Goal: Task Accomplishment & Management: Complete application form

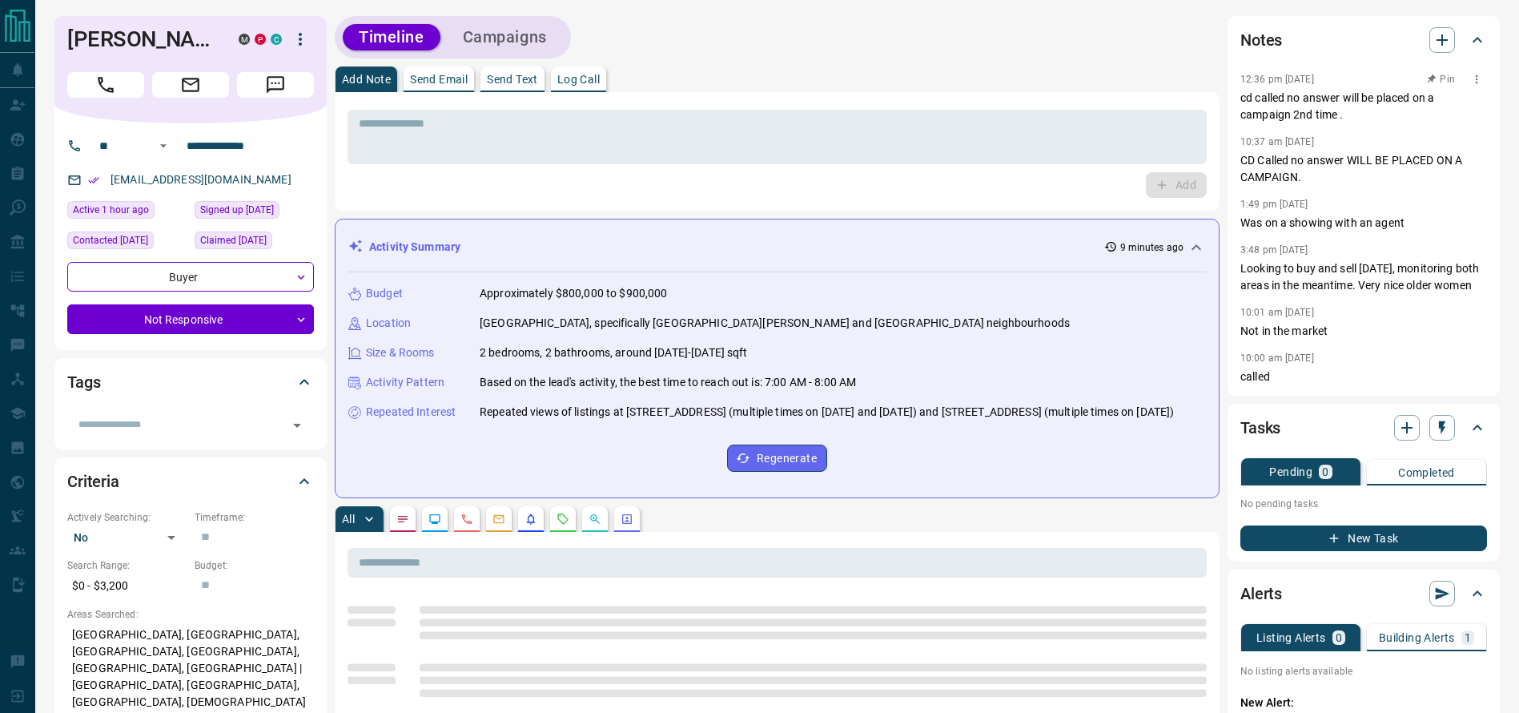
click at [1273, 99] on p "cd called no answer will be placed on a campaign 2nd time ." at bounding box center [1363, 107] width 247 height 34
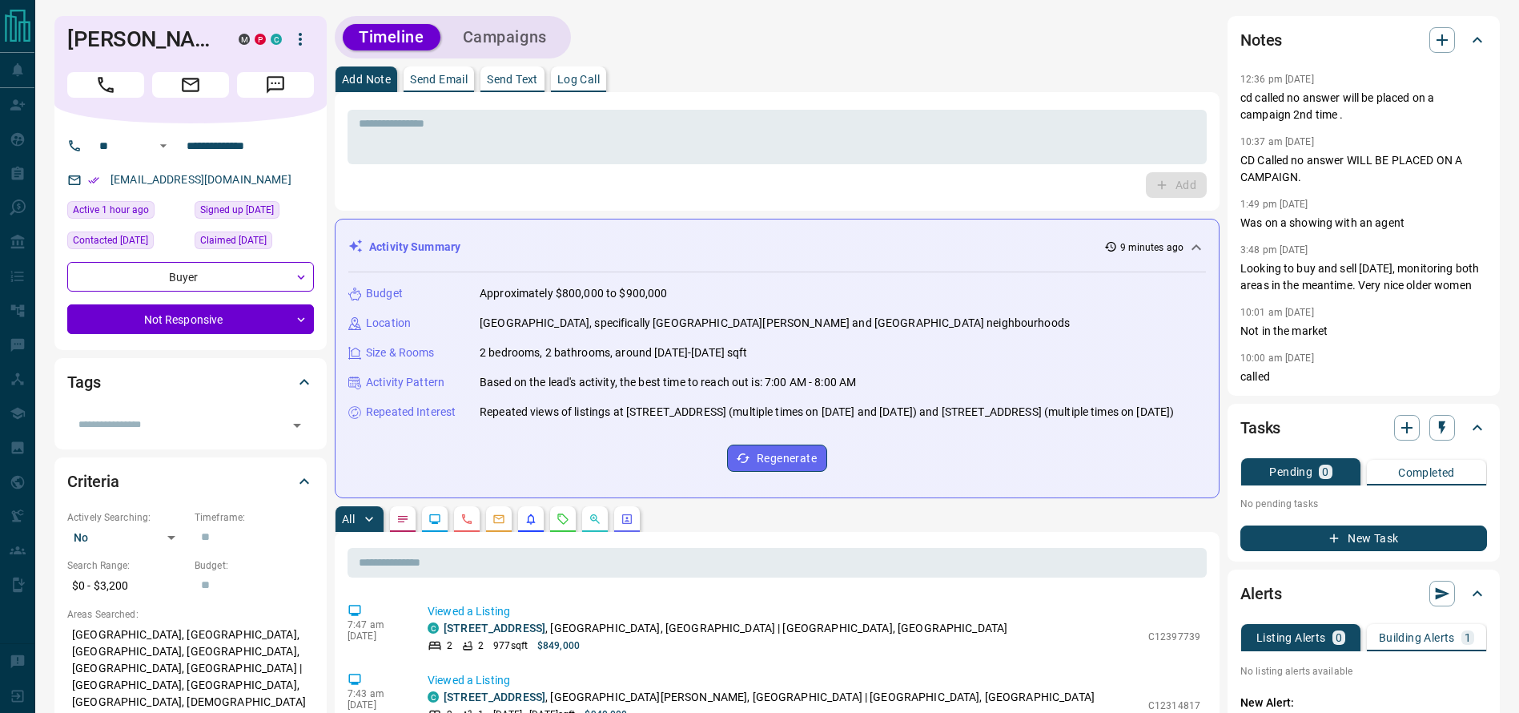
click at [107, 90] on icon "Call" at bounding box center [106, 85] width 16 height 16
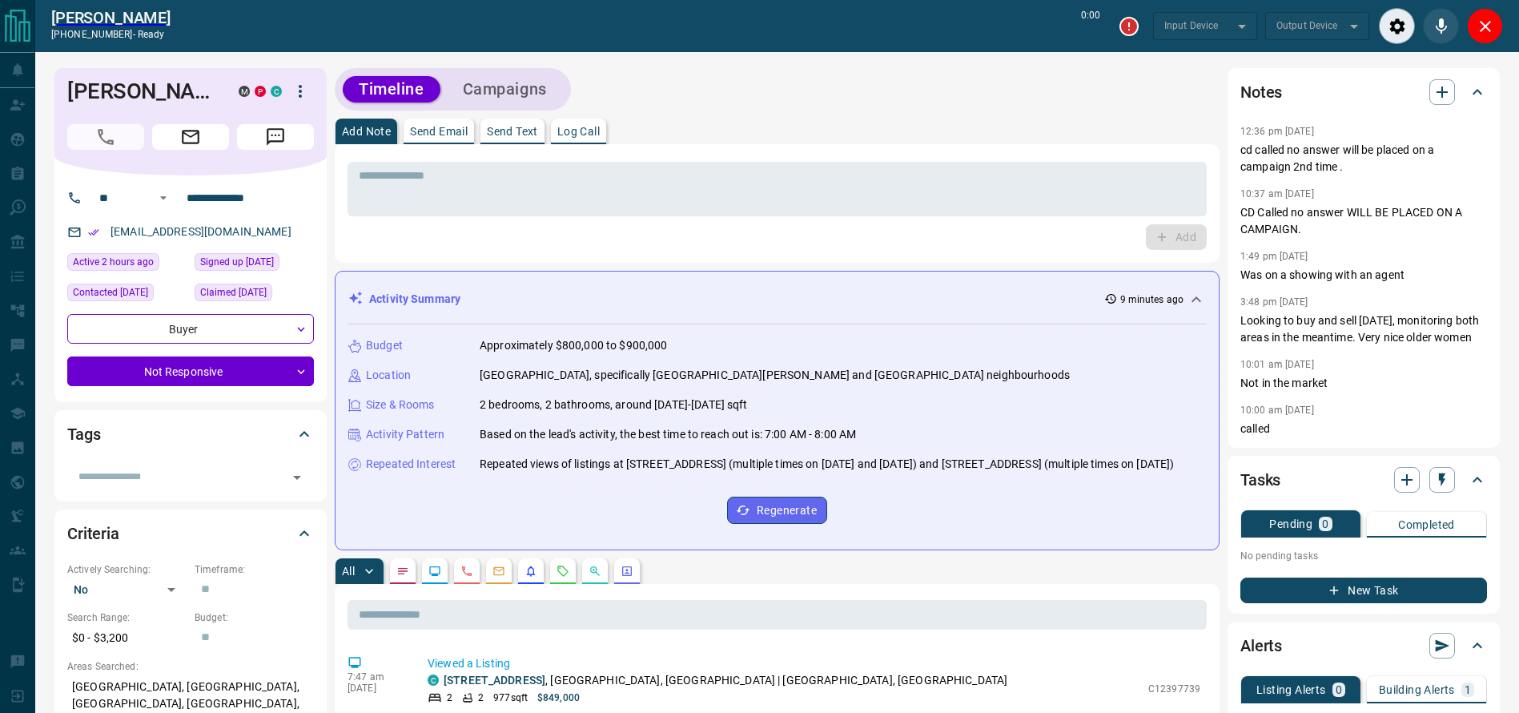
type input "*******"
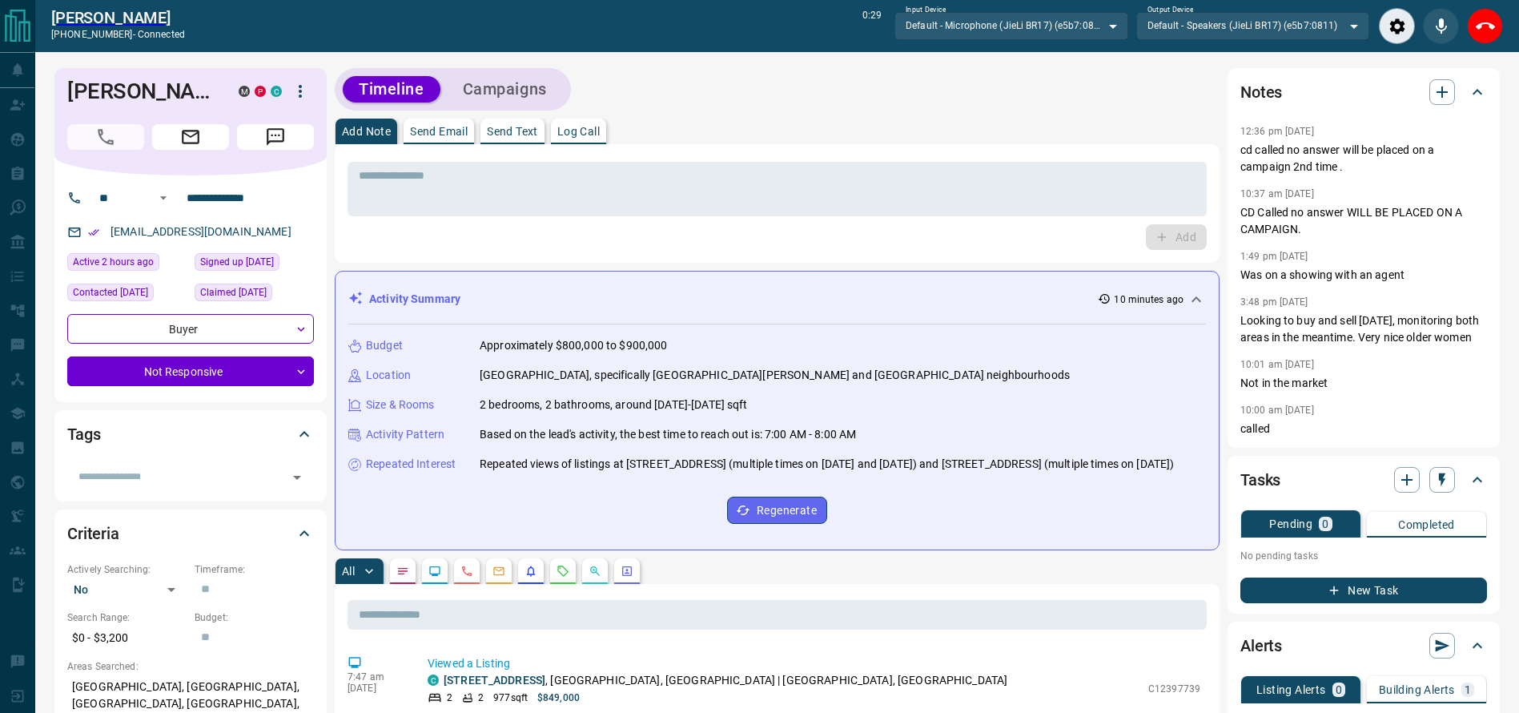
click at [1155, 361] on div "Budget Approximately $800,000 to $900,000 Location [GEOGRAPHIC_DATA], specifica…" at bounding box center [777, 430] width 858 height 212
click at [1473, 15] on button "End Call" at bounding box center [1485, 26] width 36 height 36
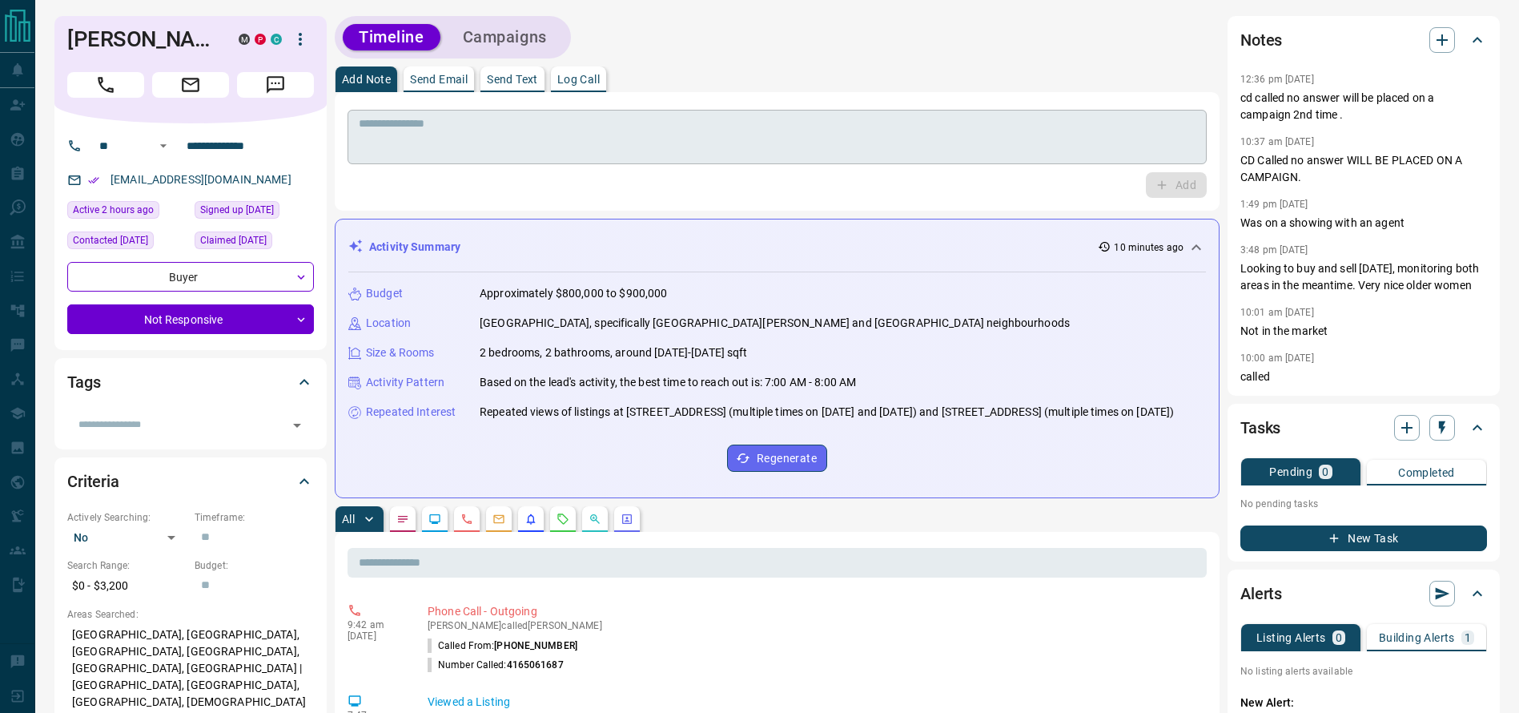
click at [995, 123] on textarea at bounding box center [777, 137] width 837 height 41
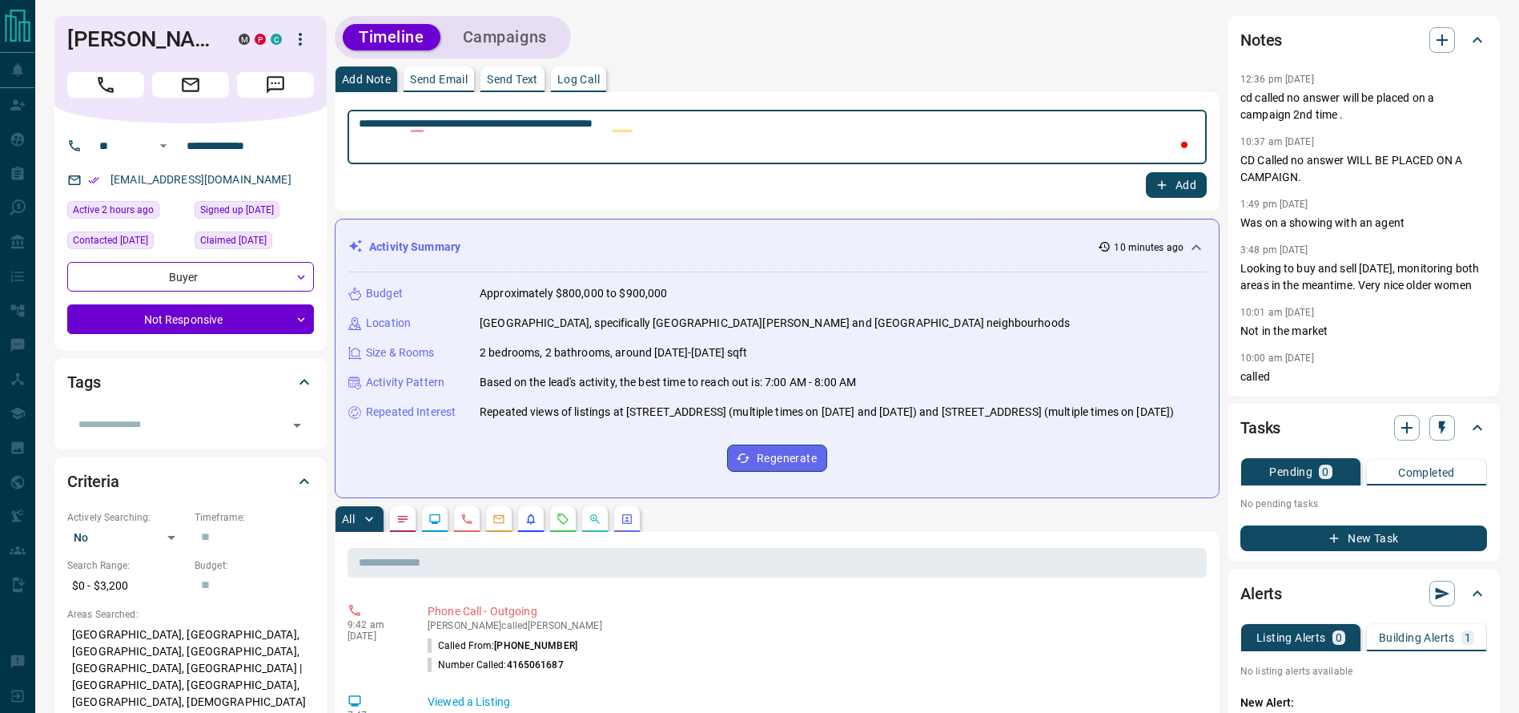
type textarea "**********"
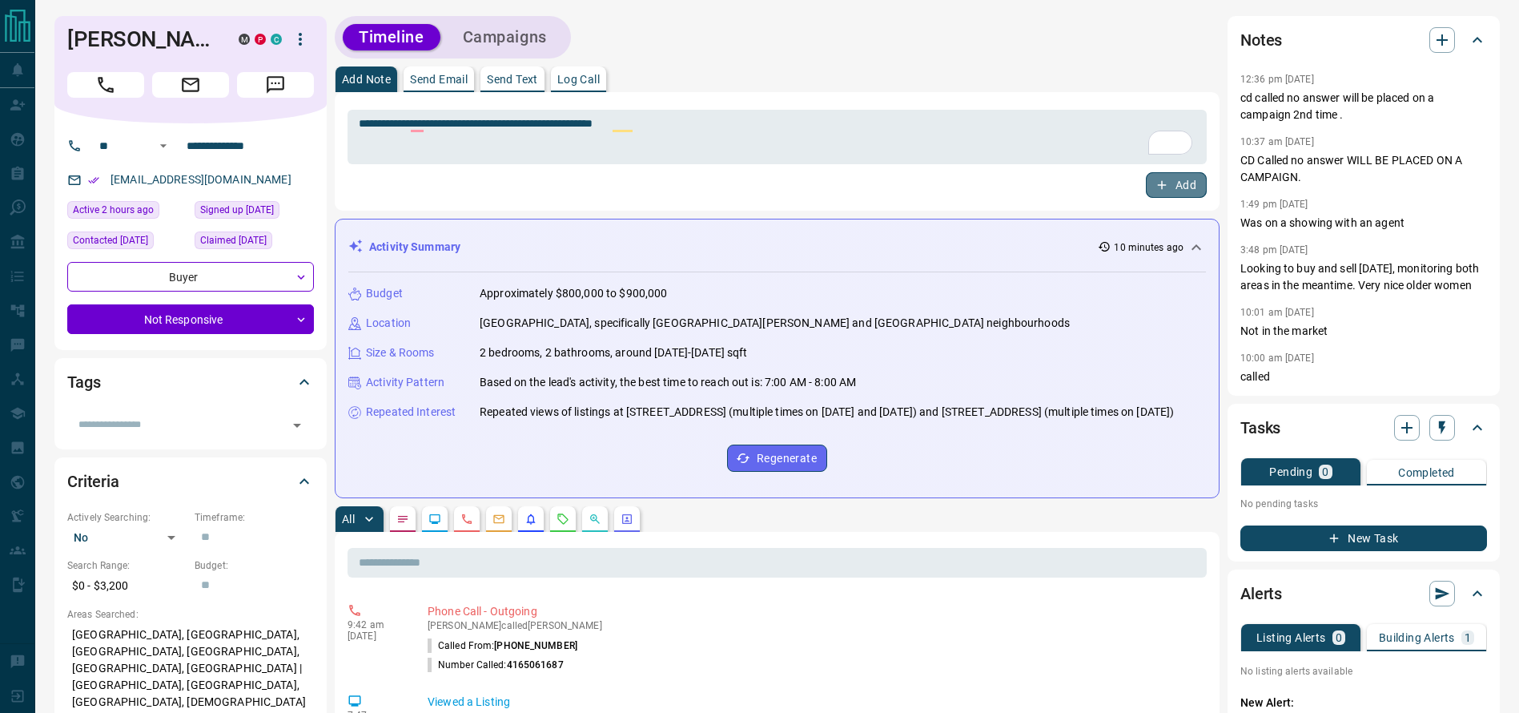
click at [1176, 187] on button "Add" at bounding box center [1176, 185] width 61 height 26
click at [543, 33] on button "Campaigns" at bounding box center [505, 37] width 116 height 26
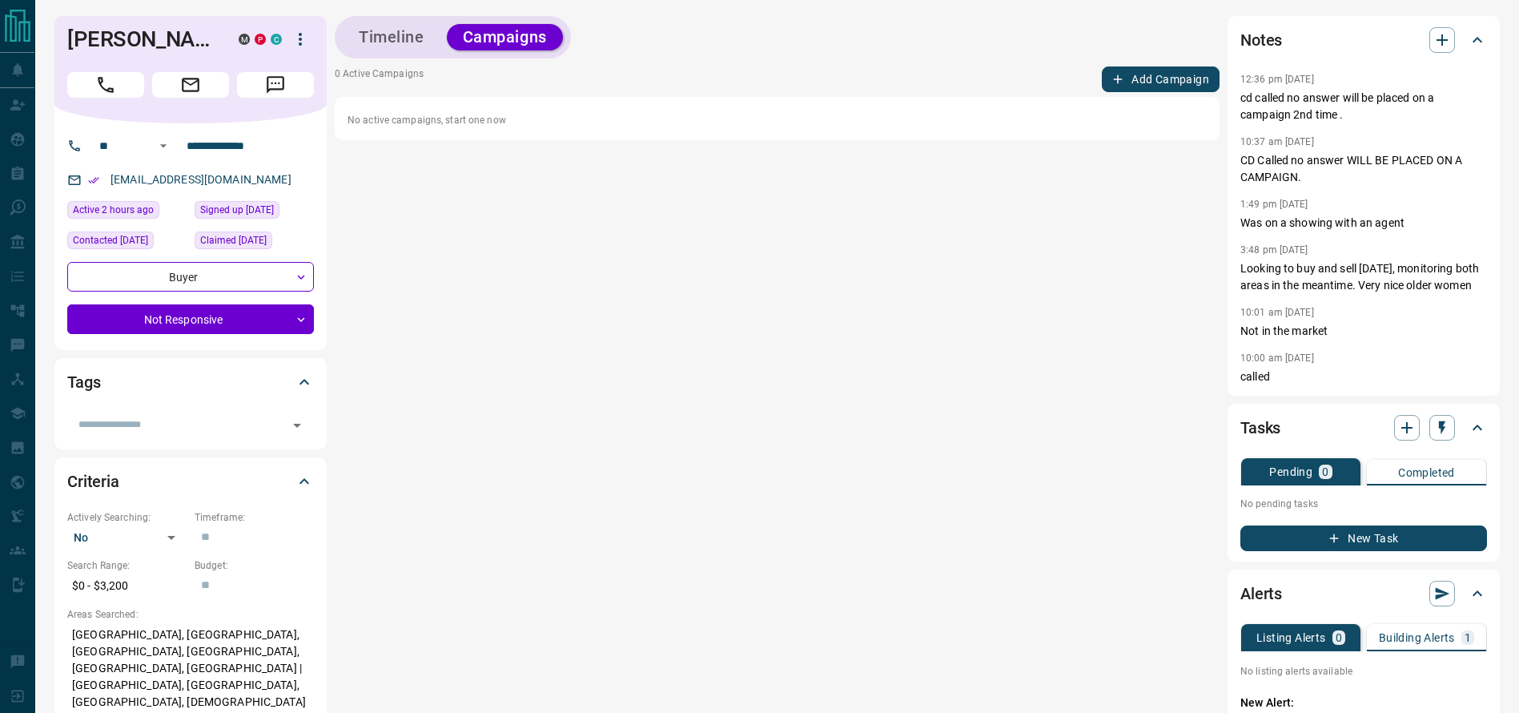
click at [1118, 78] on icon "button" at bounding box center [1118, 79] width 9 height 9
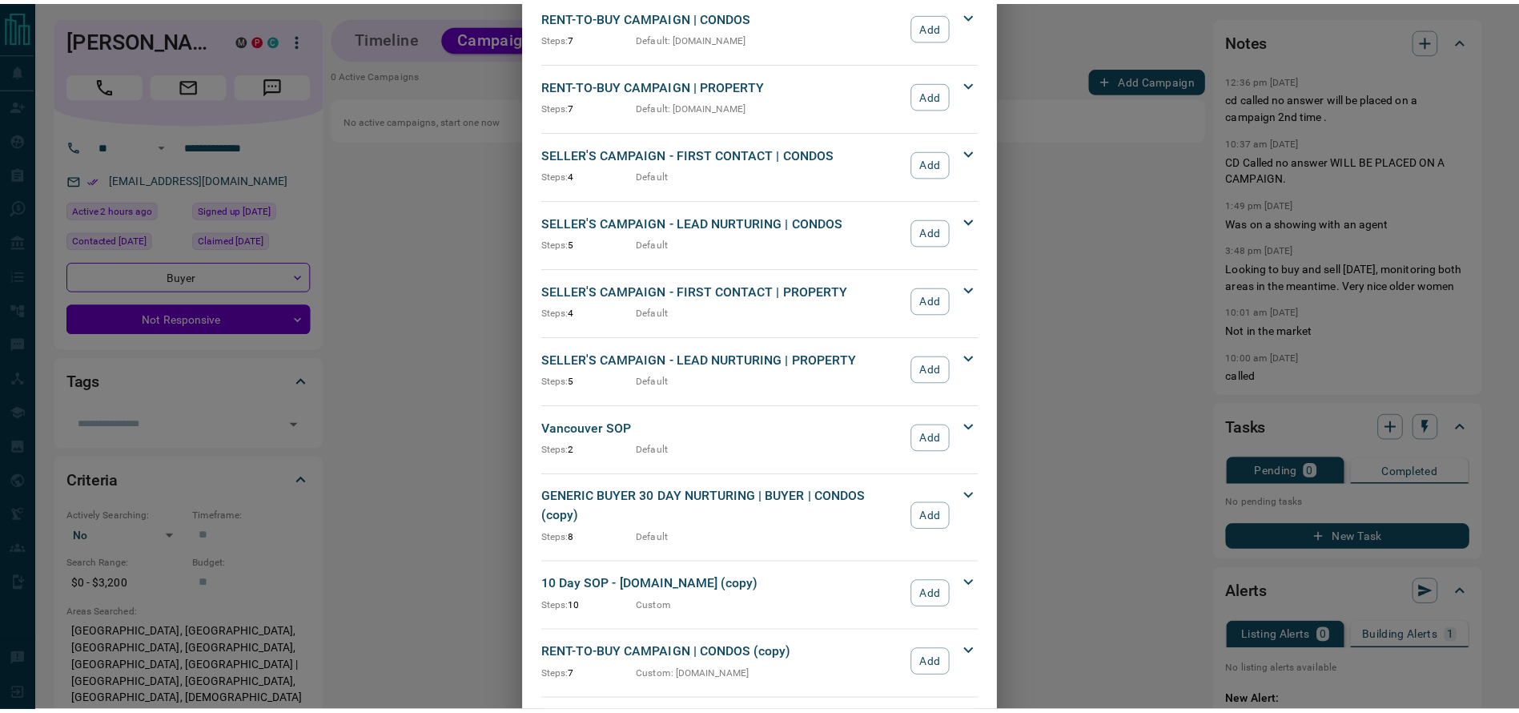
scroll to position [1652, 0]
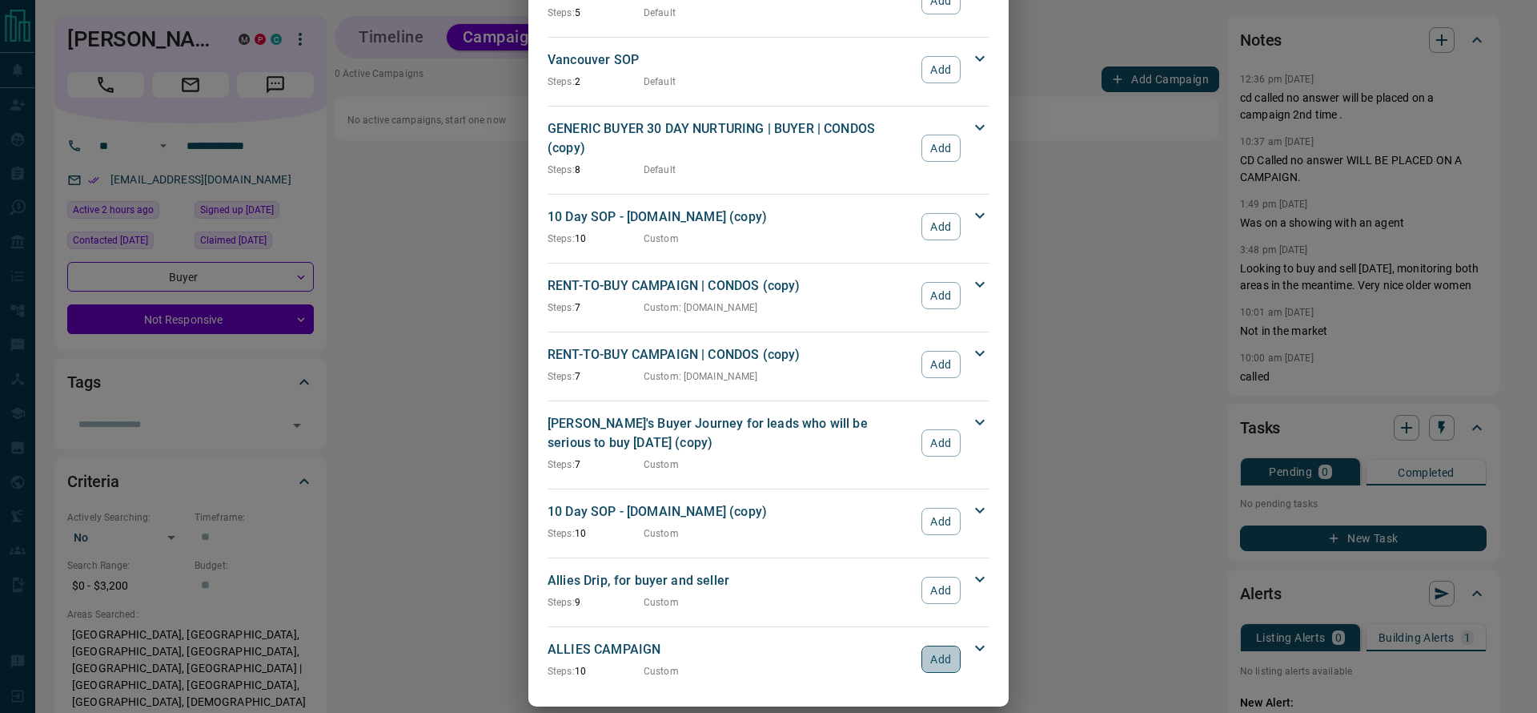
click at [922, 645] on button "Add" at bounding box center [941, 658] width 39 height 27
